Goal: Transaction & Acquisition: Purchase product/service

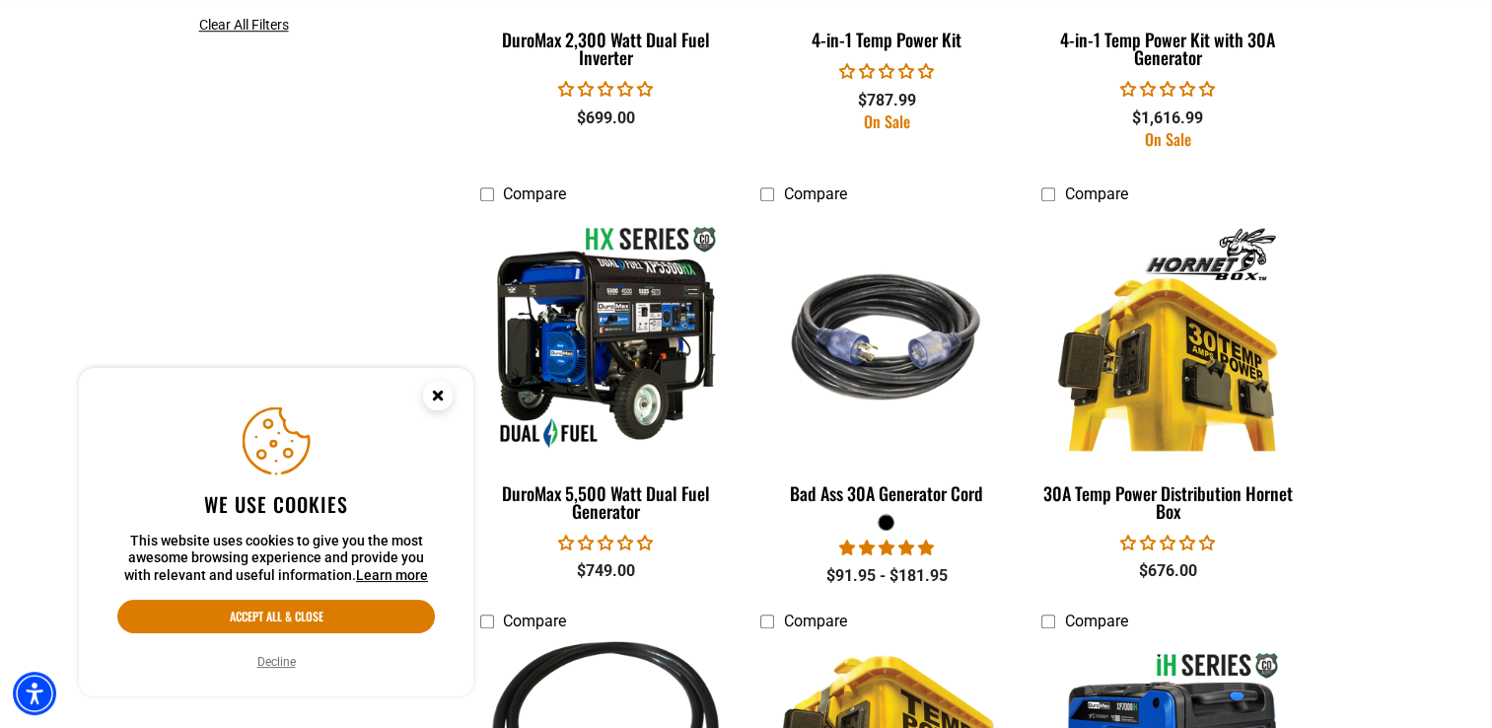
scroll to position [1479, 0]
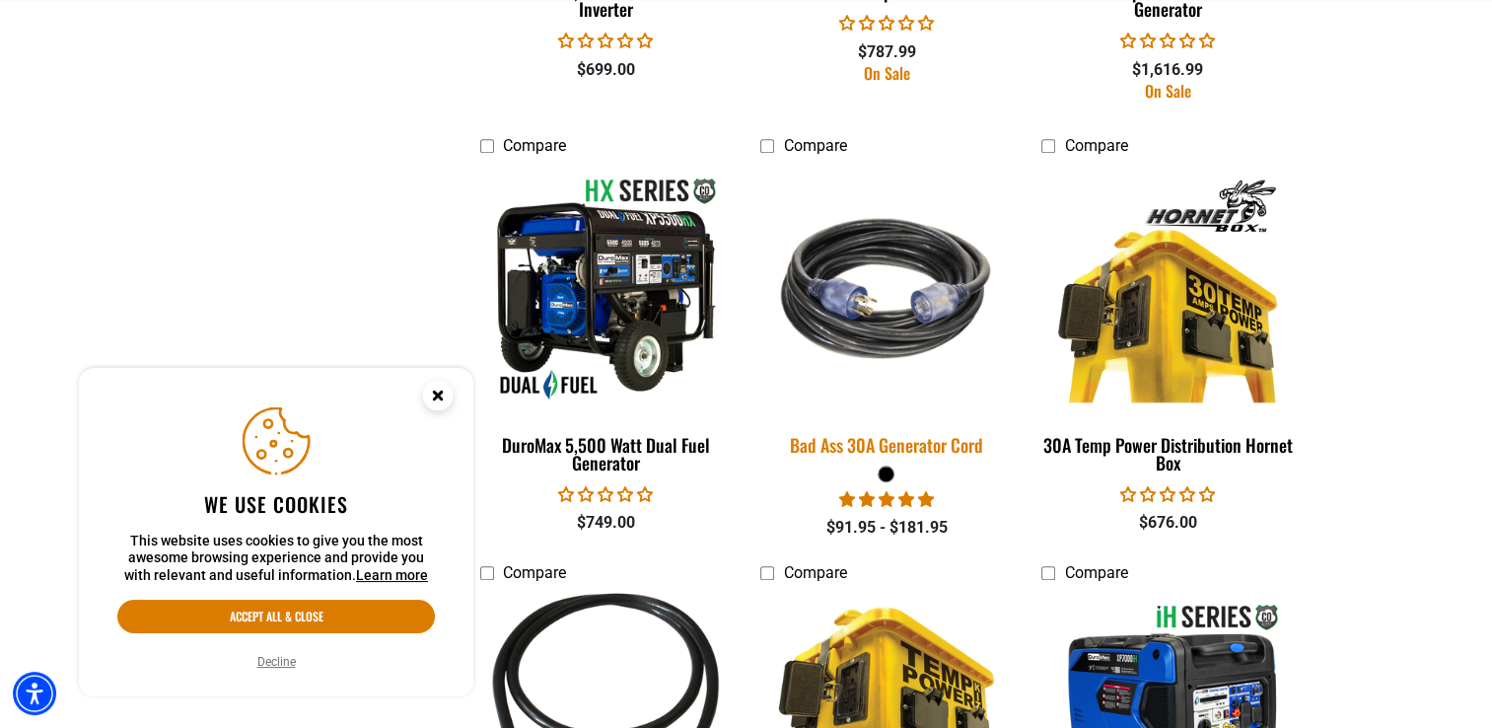
click at [887, 454] on div "Bad Ass 30A Generator Cord" at bounding box center [885, 445] width 251 height 18
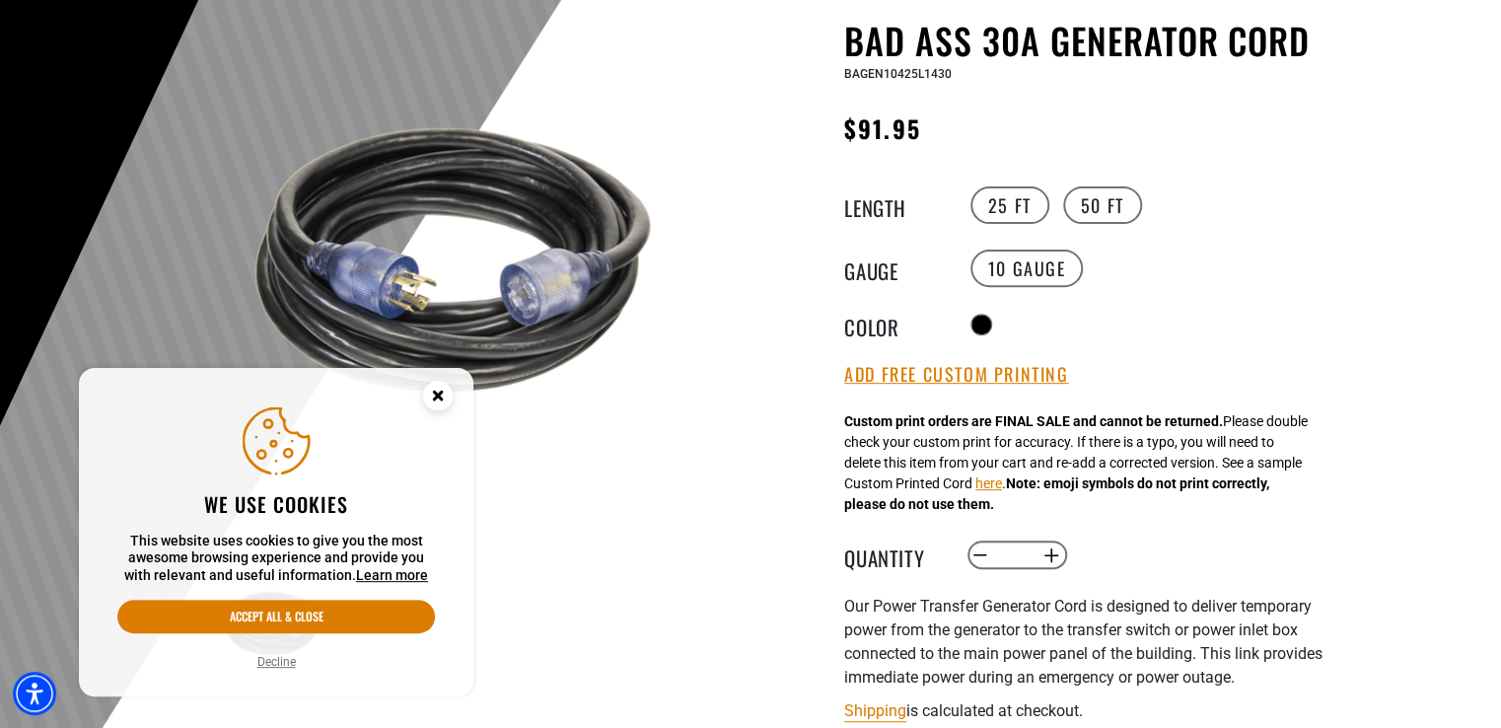
scroll to position [296, 0]
